Goal: Navigation & Orientation: Find specific page/section

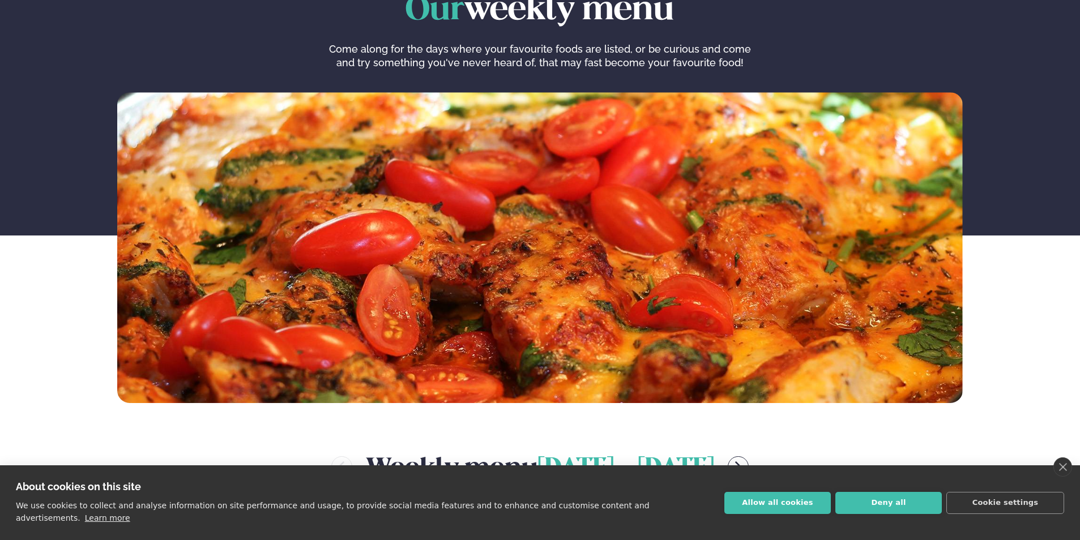
scroll to position [113, 0]
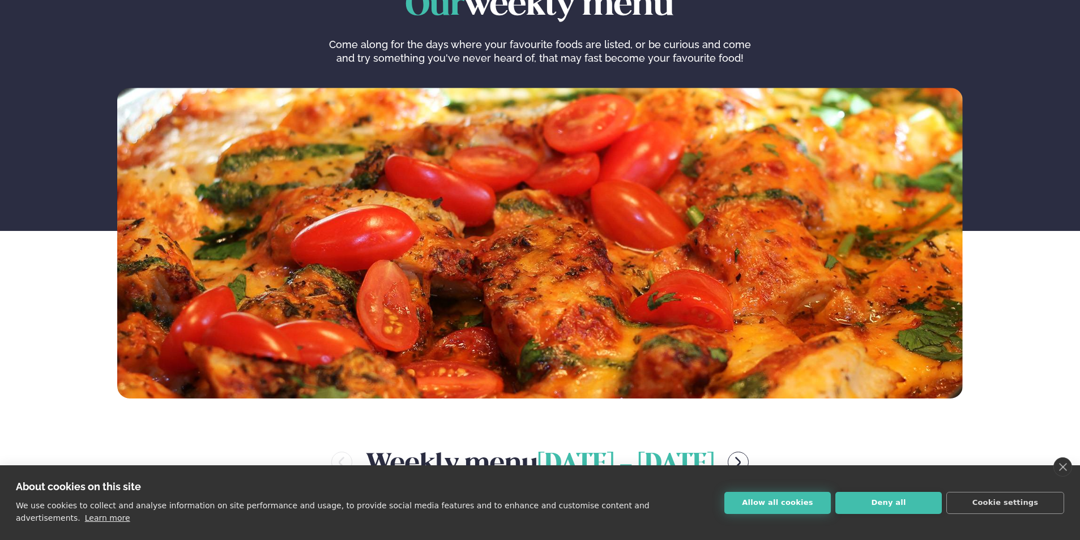
click at [795, 514] on button "Allow all cookies" at bounding box center [777, 503] width 106 height 22
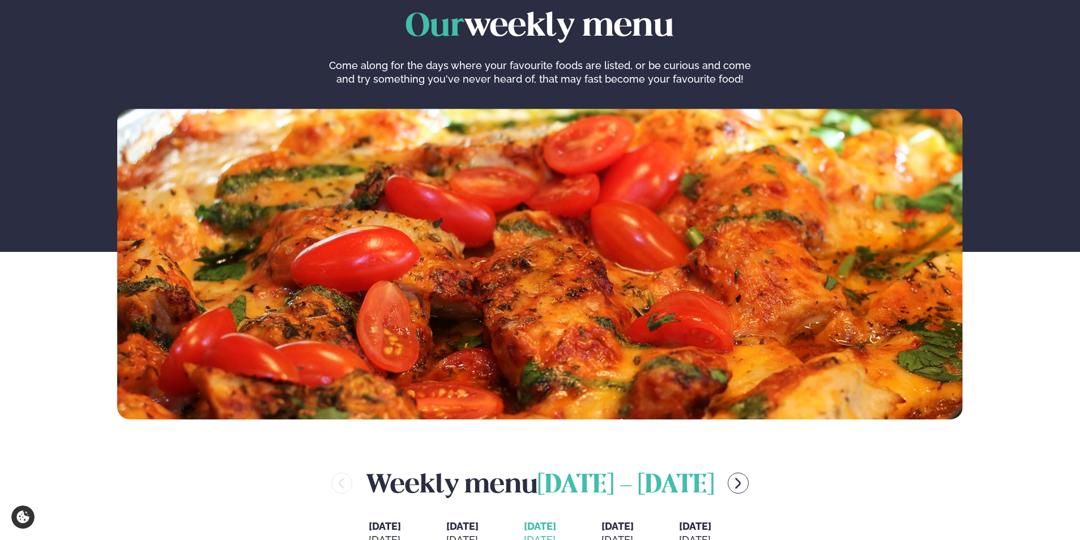
scroll to position [0, 0]
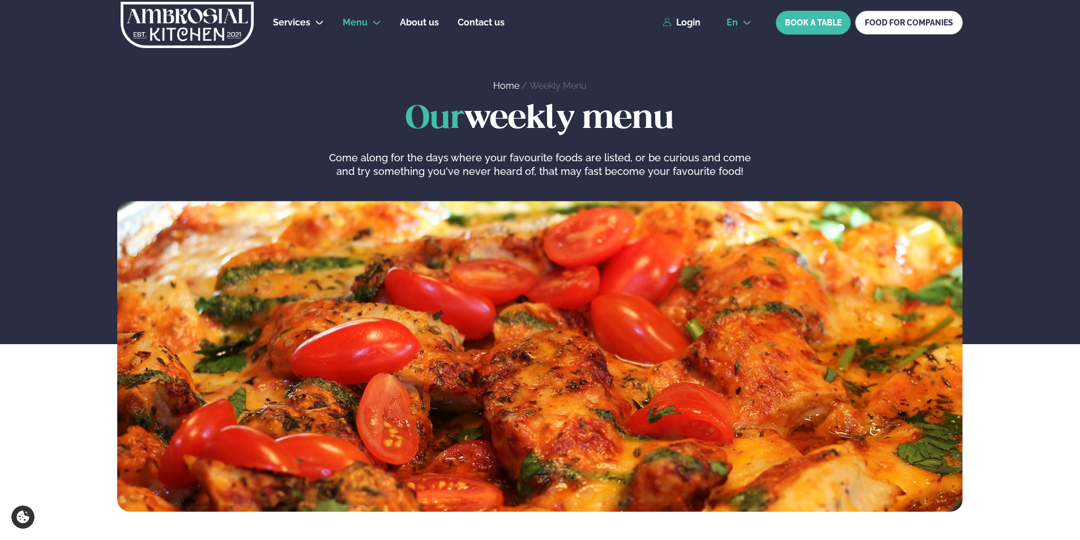
click at [750, 26] on icon at bounding box center [747, 22] width 9 height 9
click at [749, 66] on link "is" at bounding box center [739, 65] width 43 height 23
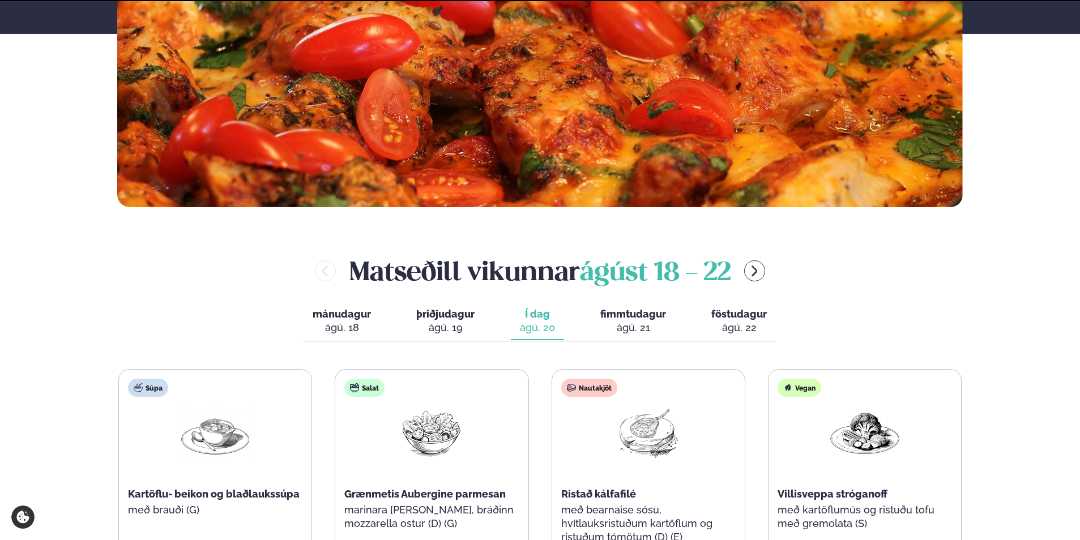
scroll to position [566, 0]
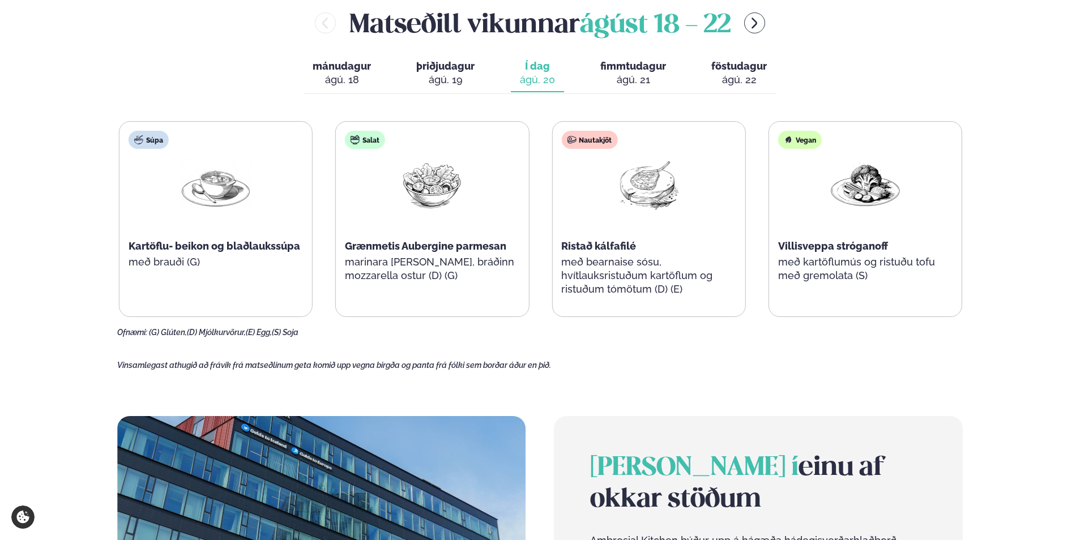
click at [642, 325] on div "Súpa Kartöflu- beikon og blaðlaukssúpa með brauði (G) Salat Grænmetis Aubergine…" at bounding box center [540, 229] width 846 height 216
click at [421, 283] on div "Salat Grænmetis Aubergine parmesan marinara [PERSON_NAME], bráðinn mozzarella o…" at bounding box center [432, 212] width 193 height 181
click at [409, 285] on div "Salat Grænmetis Aubergine parmesan marinara [PERSON_NAME], bráðinn mozzarella o…" at bounding box center [432, 212] width 193 height 181
click at [404, 278] on p "marinara [PERSON_NAME], bráðinn mozzarella ostur (D) (G)" at bounding box center [432, 268] width 174 height 27
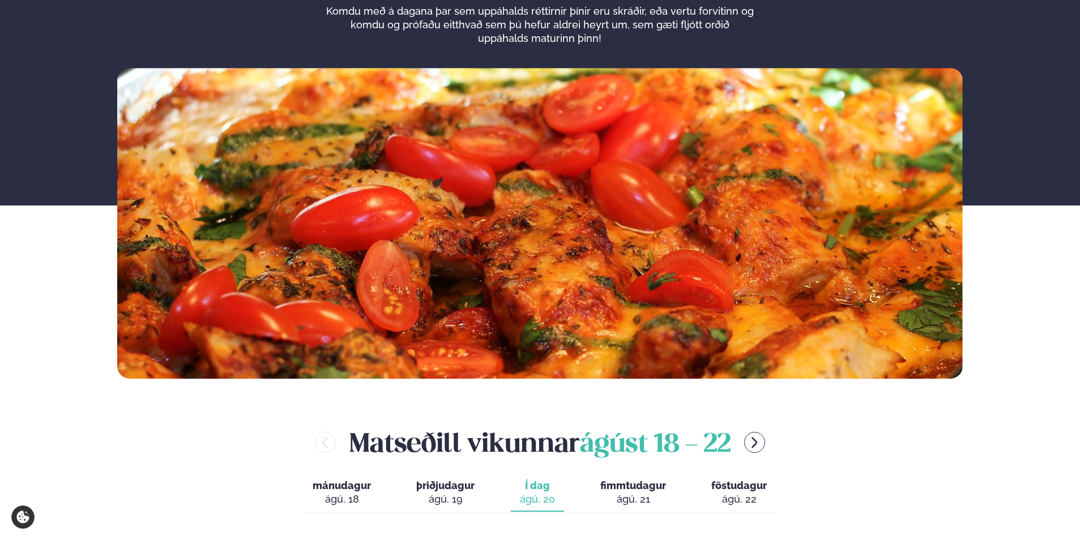
scroll to position [0, 0]
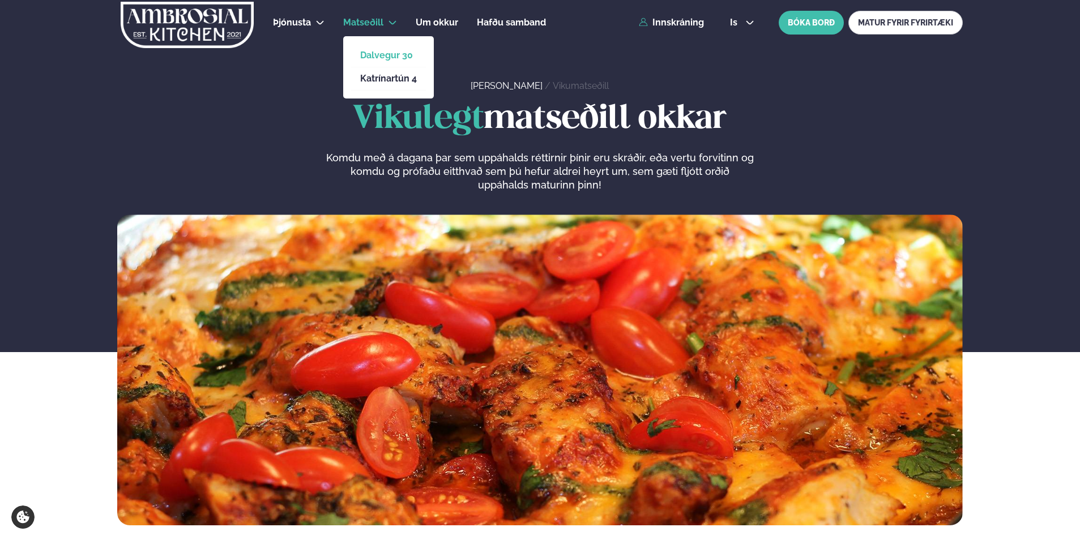
click at [369, 55] on link "Dalvegur 30" at bounding box center [388, 55] width 57 height 9
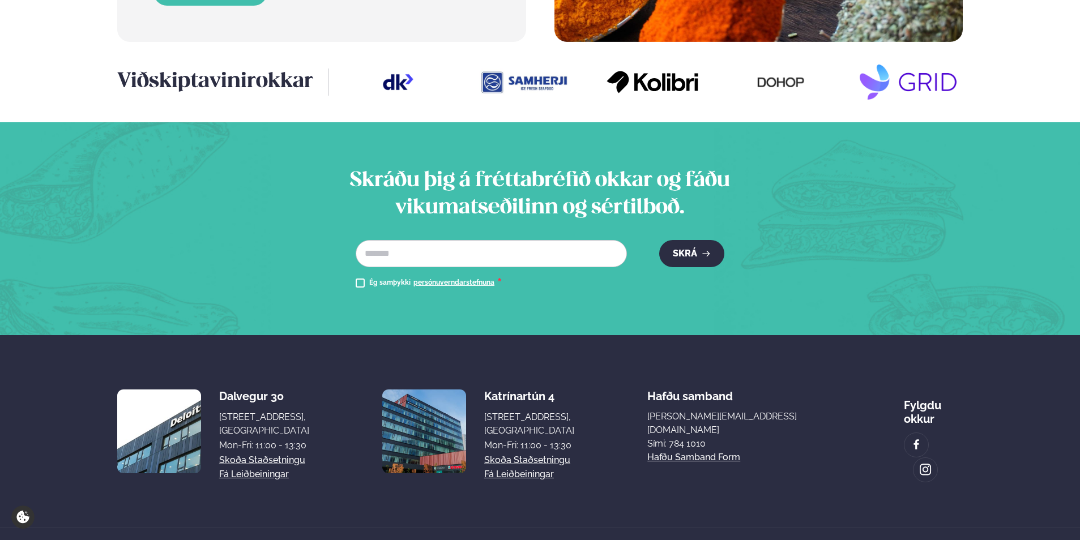
scroll to position [1473, 0]
